Goal: Task Accomplishment & Management: Use online tool/utility

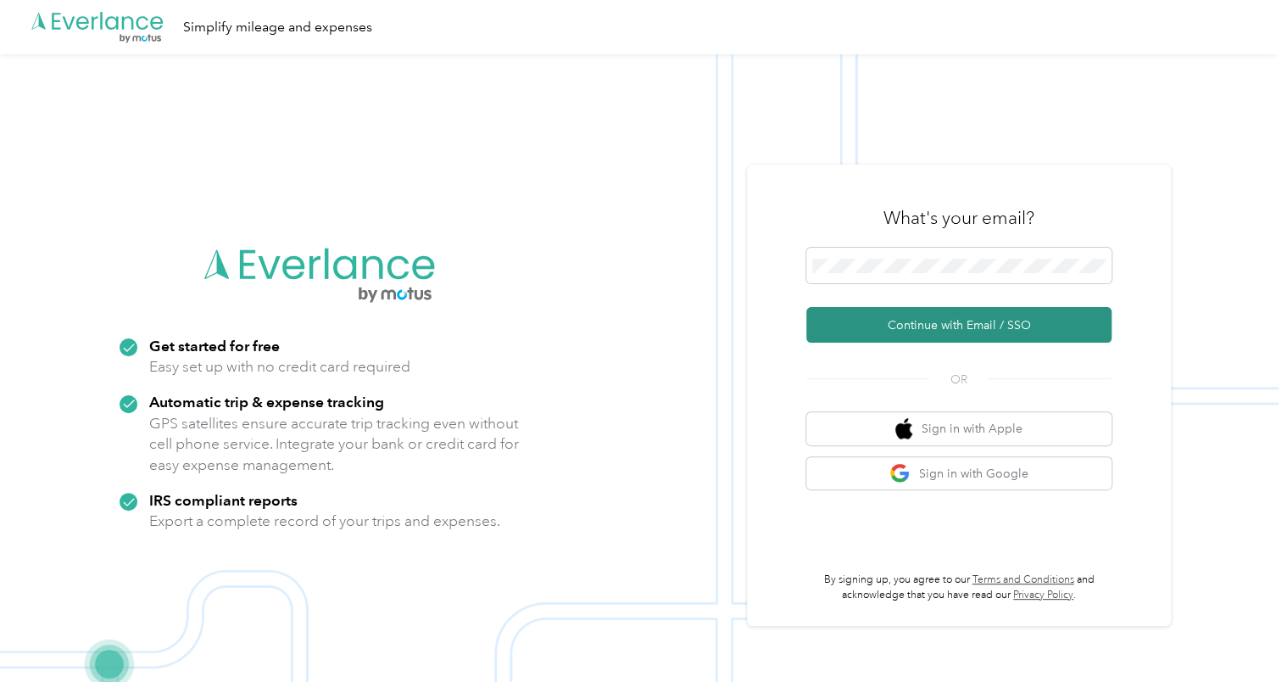
click at [889, 339] on button "Continue with Email / SSO" at bounding box center [958, 325] width 305 height 36
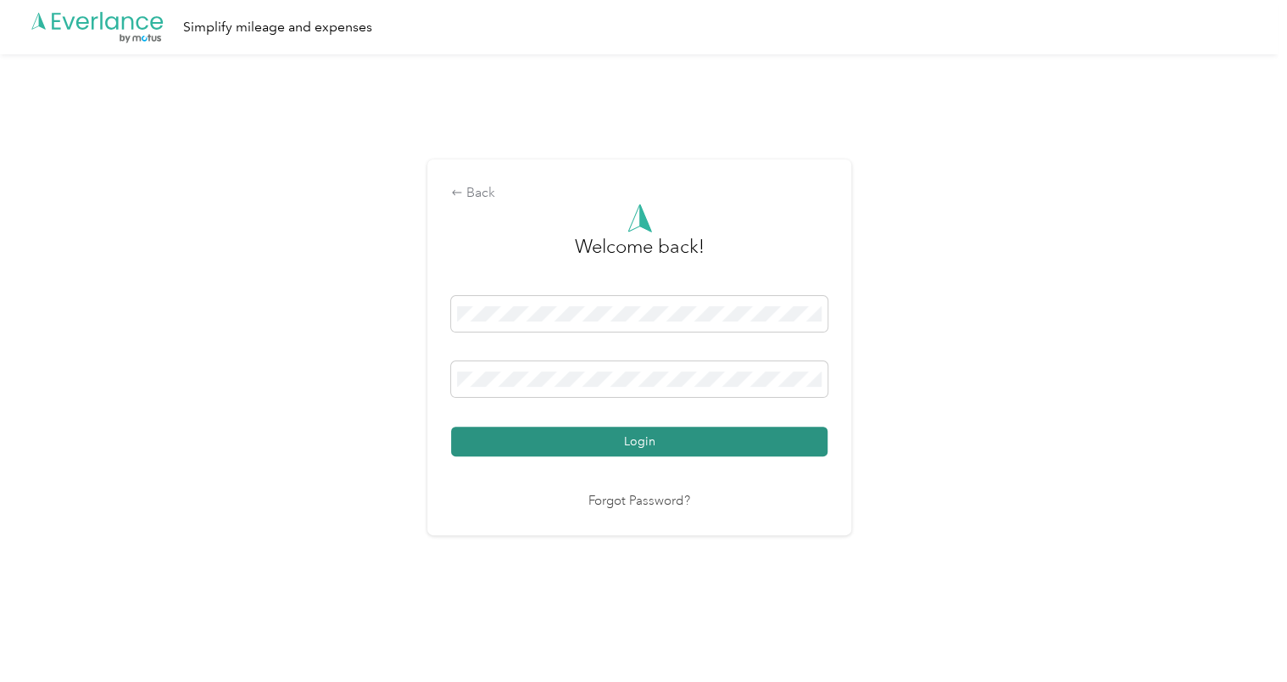
click at [566, 440] on button "Login" at bounding box center [639, 441] width 376 height 30
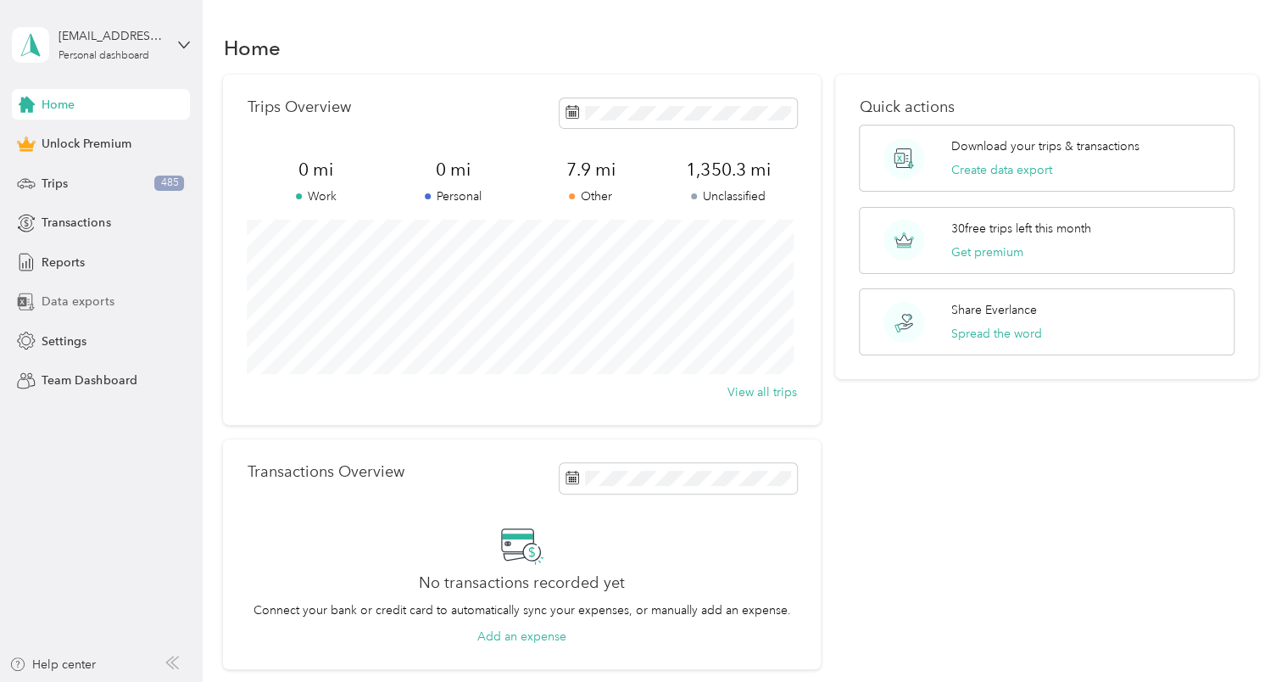
click at [65, 304] on span "Data exports" at bounding box center [78, 302] width 72 height 18
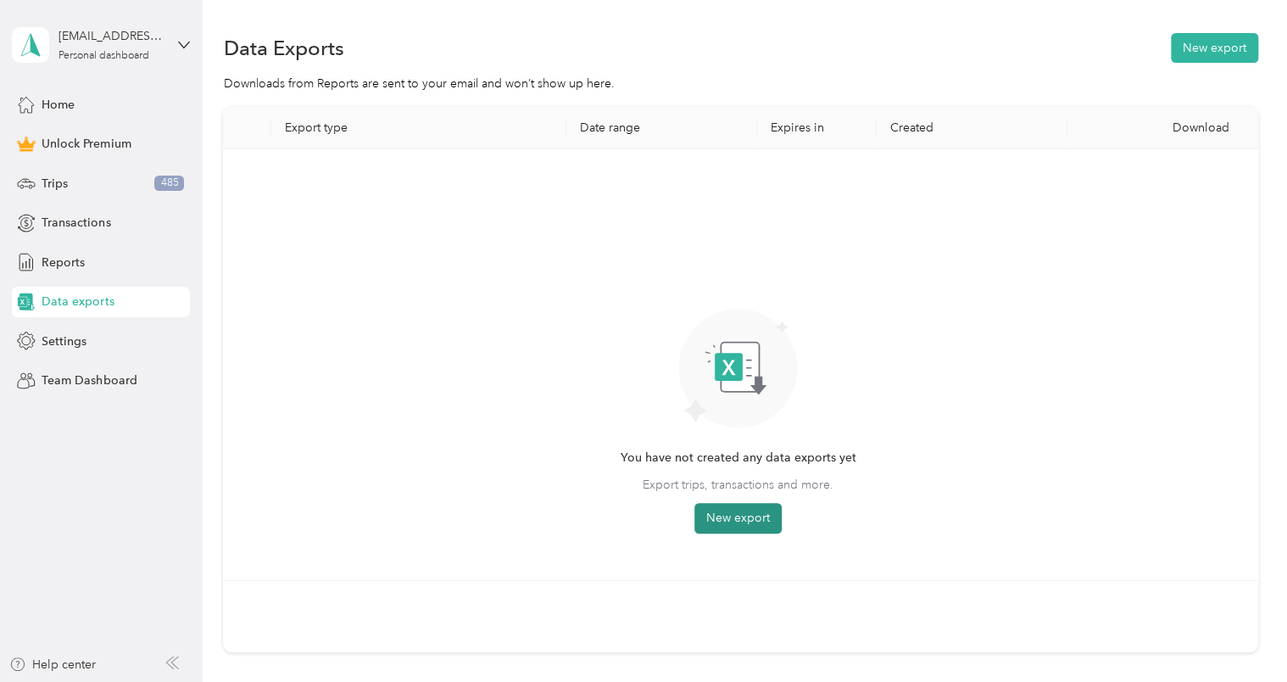
click at [749, 517] on button "New export" at bounding box center [737, 518] width 87 height 31
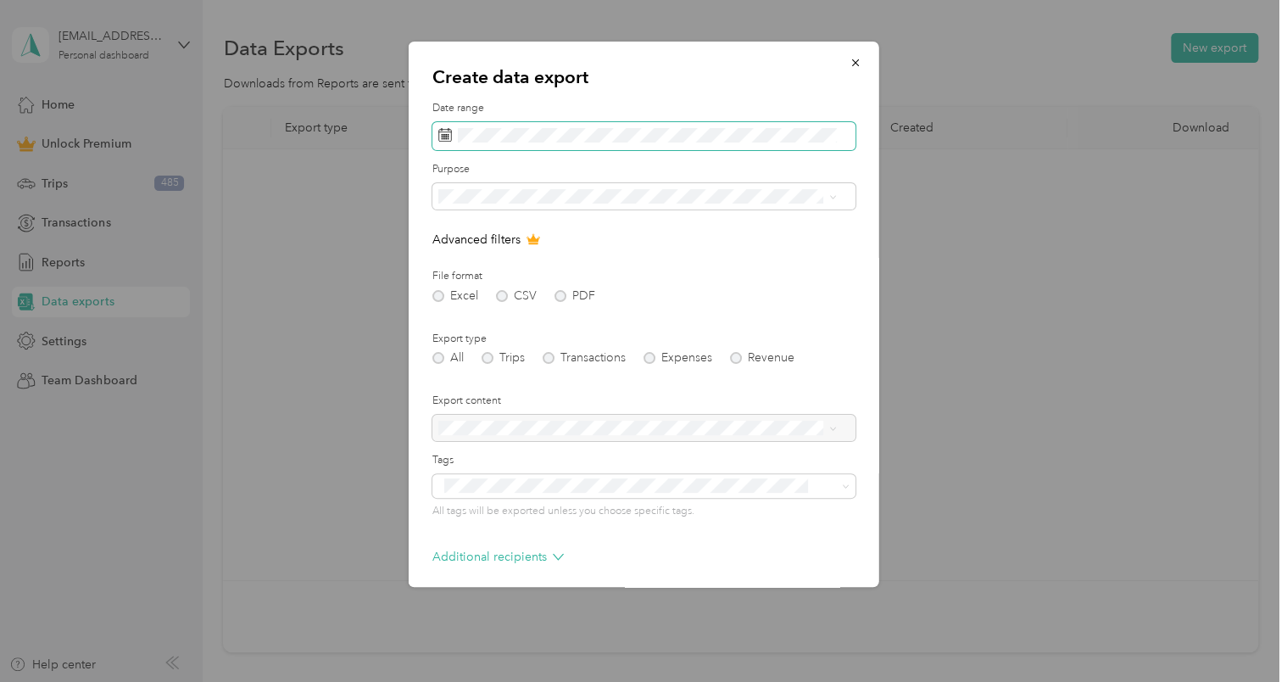
click at [578, 142] on span at bounding box center [643, 136] width 423 height 29
click at [587, 216] on li "All" at bounding box center [637, 224] width 410 height 30
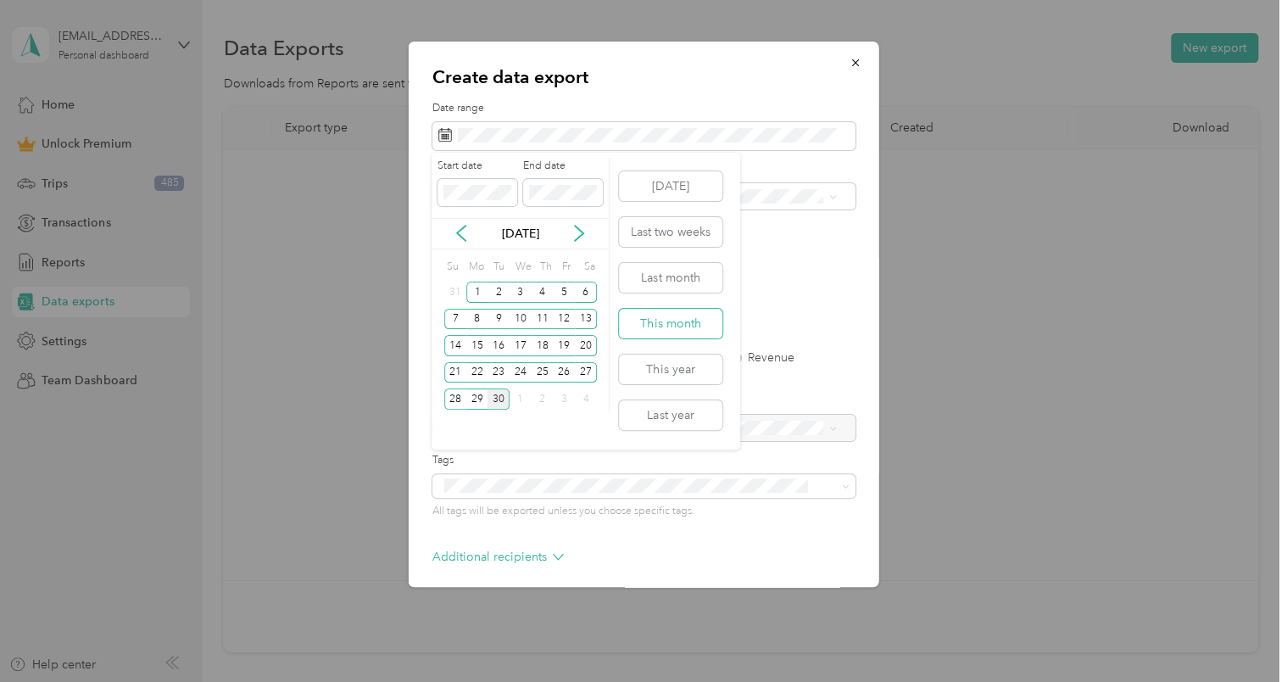
click at [648, 322] on button "This month" at bounding box center [670, 324] width 103 height 30
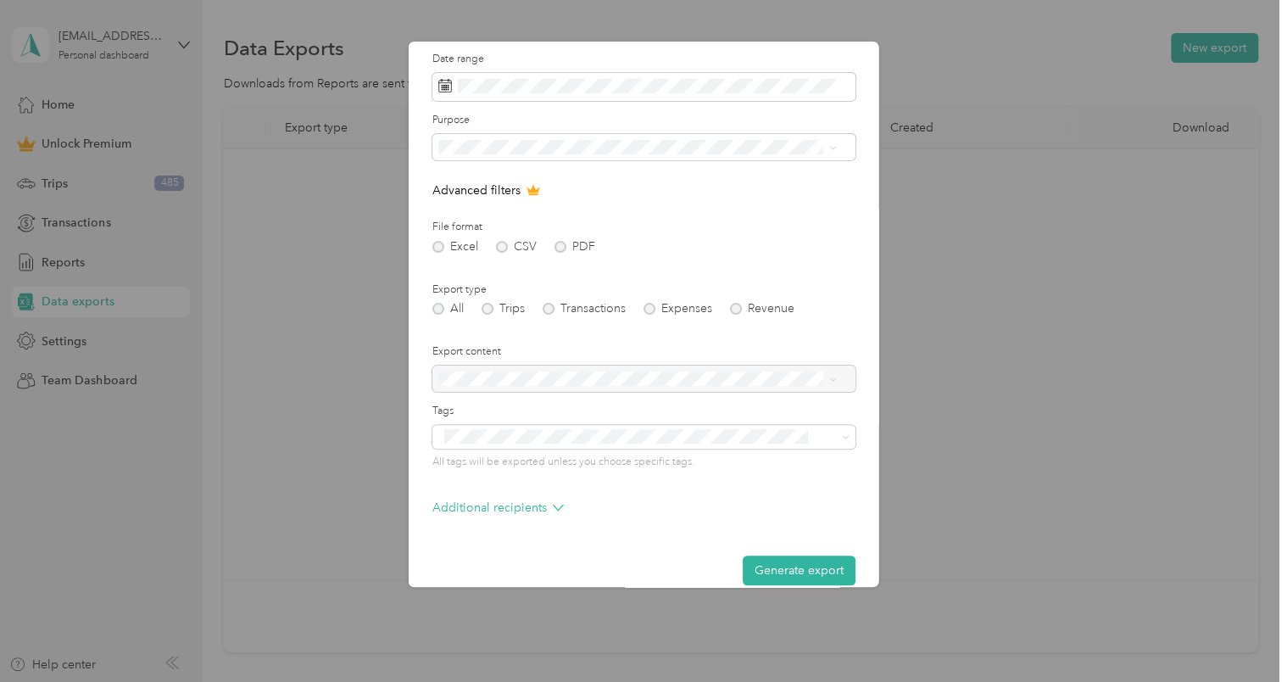
scroll to position [71, 0]
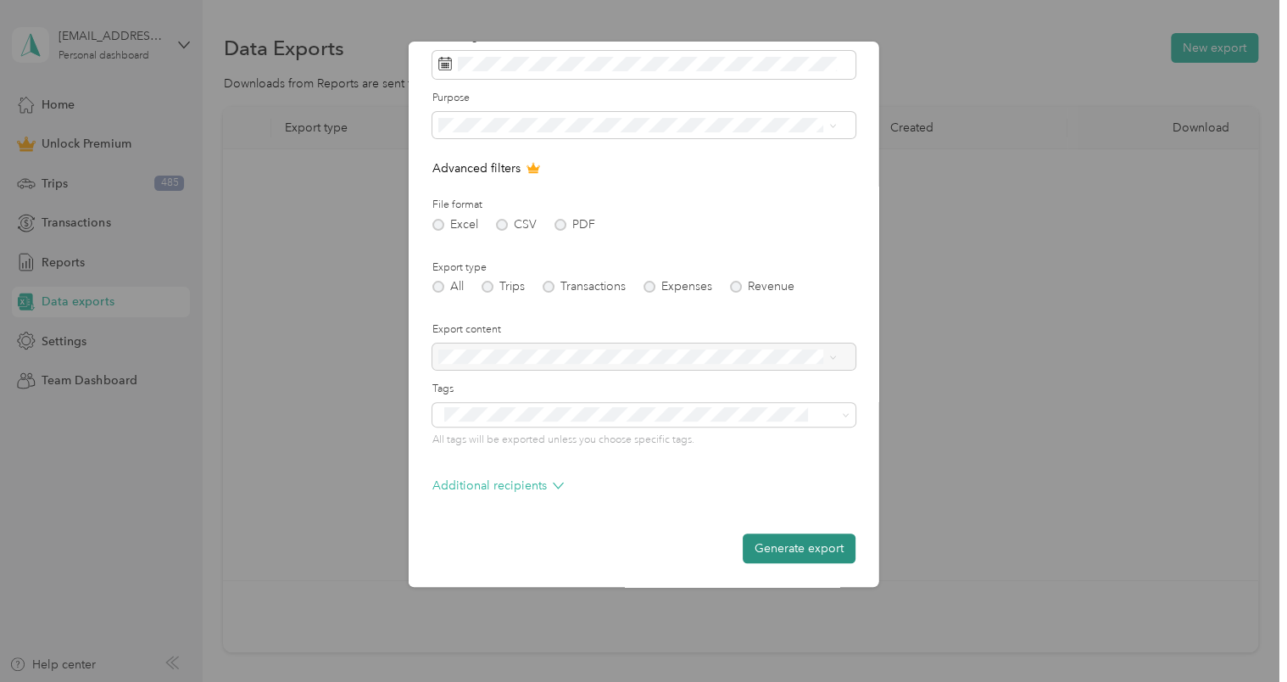
click at [750, 549] on button "Generate export" at bounding box center [799, 548] width 113 height 30
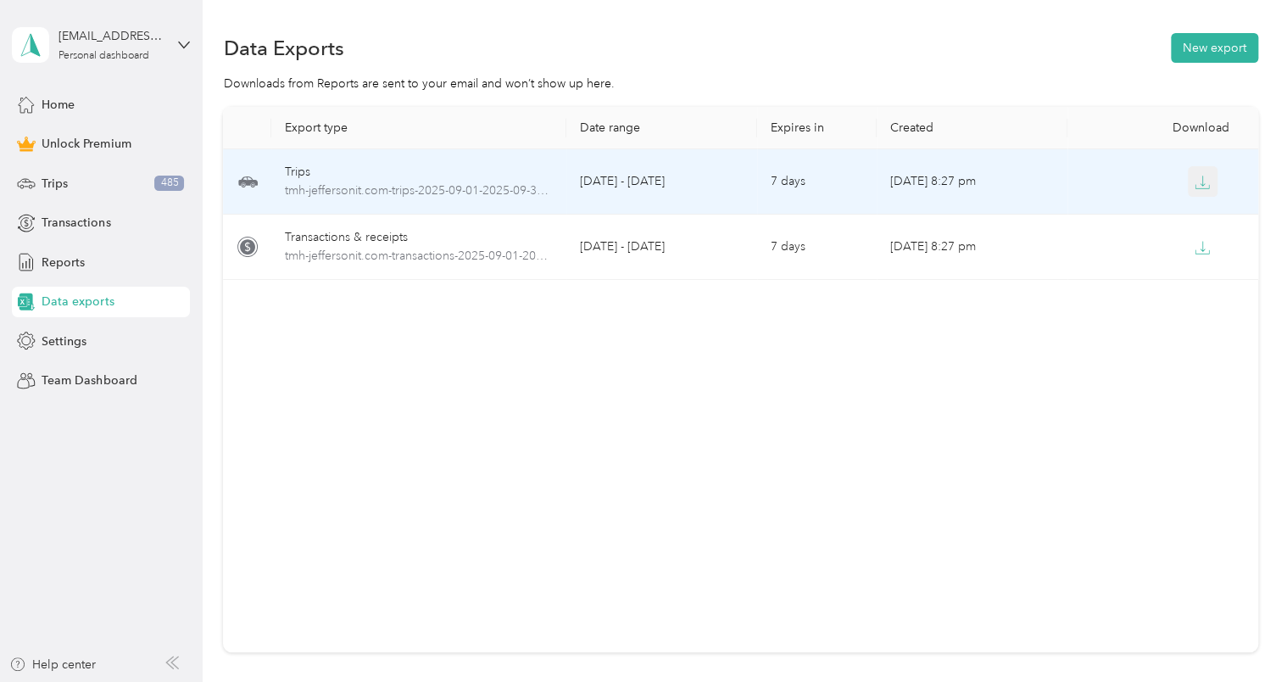
click at [1195, 180] on icon "button" at bounding box center [1202, 182] width 15 height 15
